Goal: Transaction & Acquisition: Purchase product/service

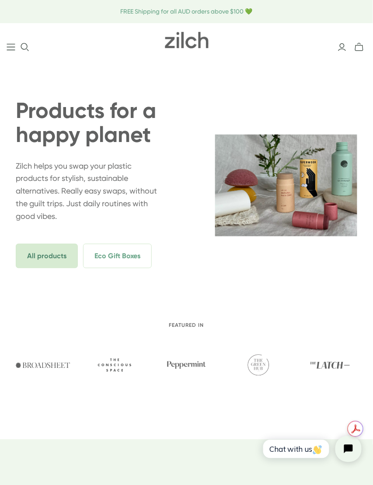
click at [49, 252] on span "All products" at bounding box center [47, 256] width 62 height 24
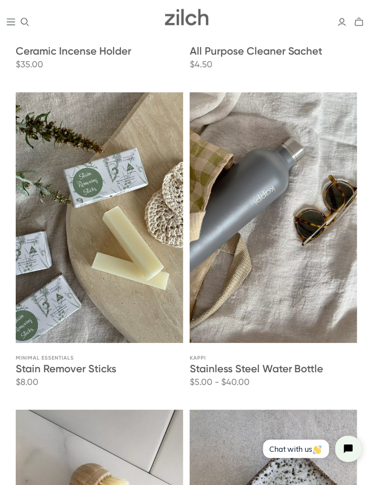
scroll to position [3243, 0]
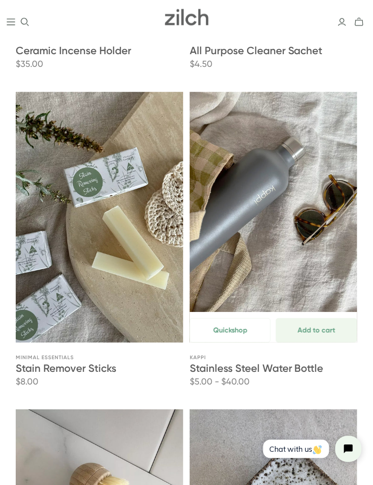
click at [228, 383] on span "$5.00 - $40.00" at bounding box center [220, 382] width 60 height 12
click at [291, 331] on button "Add to cart Unavailable" at bounding box center [316, 330] width 81 height 24
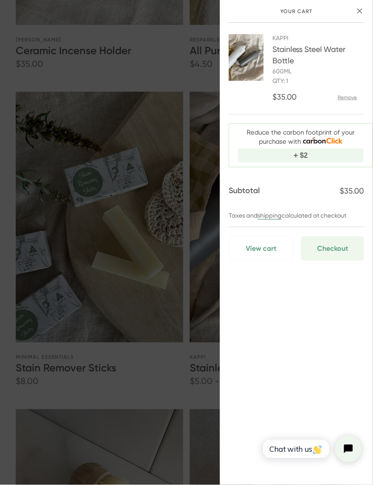
click at [351, 96] on button "Remove" at bounding box center [347, 97] width 24 height 7
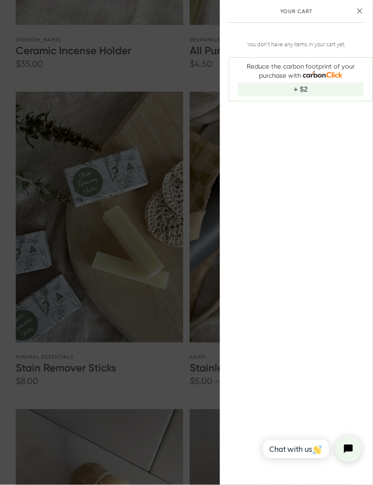
click at [359, 11] on icon "close" at bounding box center [359, 10] width 5 height 5
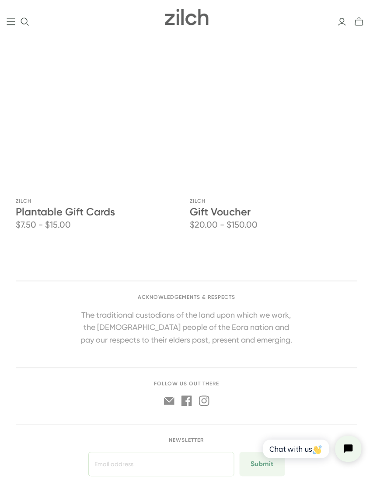
scroll to position [4730, 0]
